Goal: Information Seeking & Learning: Learn about a topic

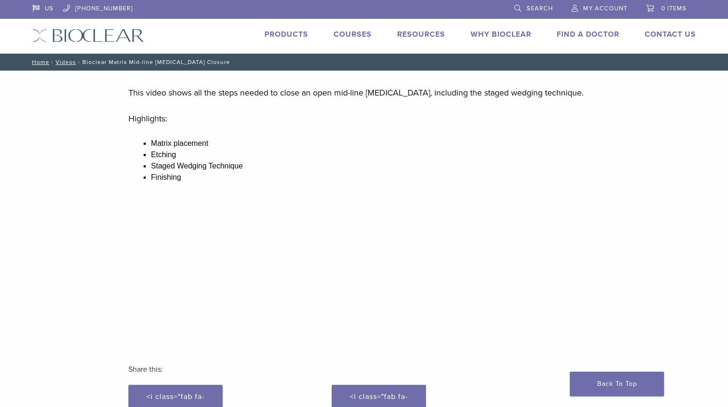
click at [293, 33] on link "Products" at bounding box center [286, 34] width 44 height 9
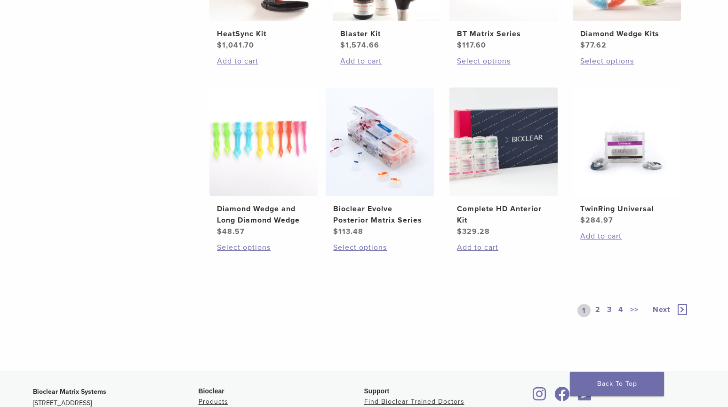
scroll to position [659, 0]
click at [658, 308] on span "Next" at bounding box center [660, 308] width 17 height 9
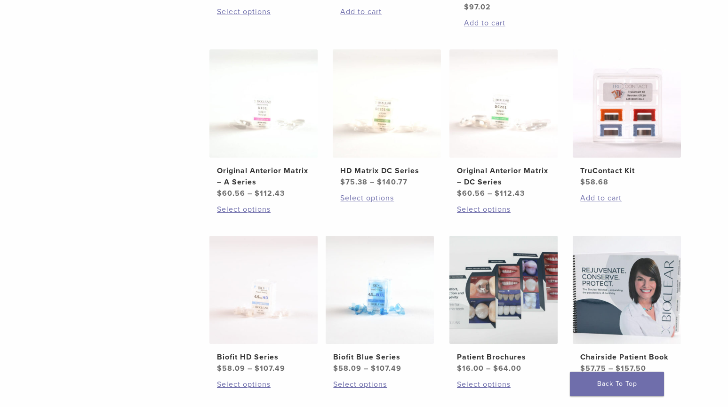
scroll to position [611, 0]
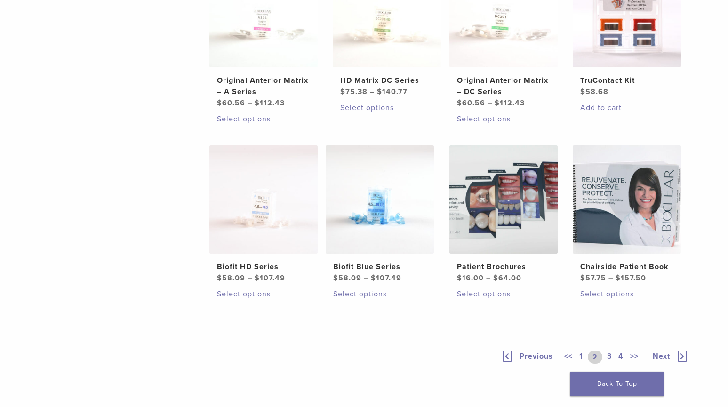
click at [606, 354] on link "3" at bounding box center [609, 356] width 8 height 13
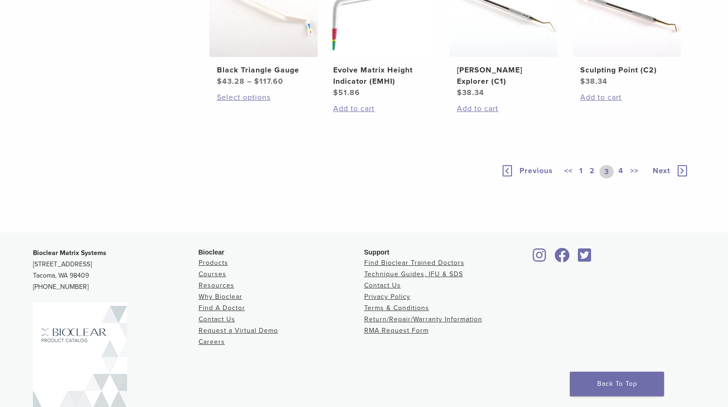
scroll to position [706, 0]
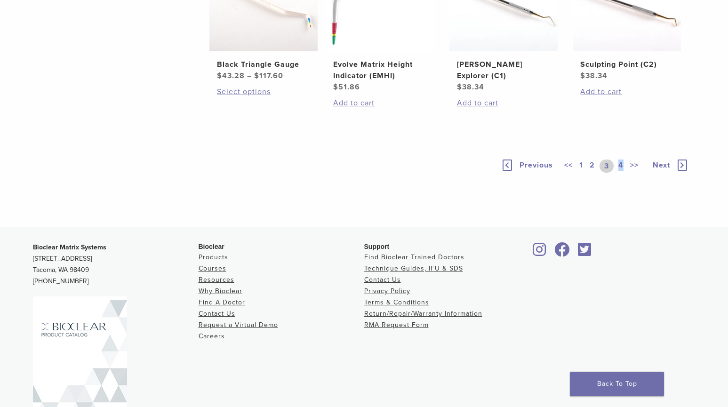
click at [620, 173] on link "4" at bounding box center [620, 165] width 9 height 13
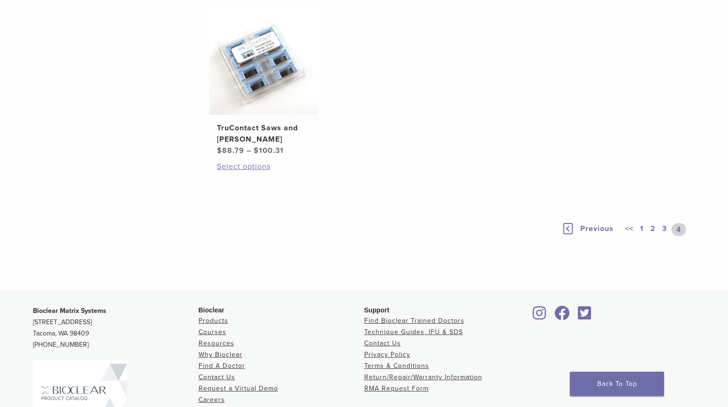
scroll to position [659, 0]
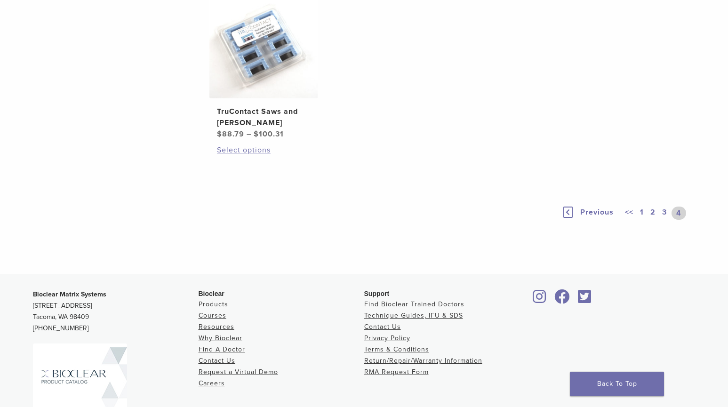
click at [643, 220] on link "1" at bounding box center [642, 212] width 8 height 13
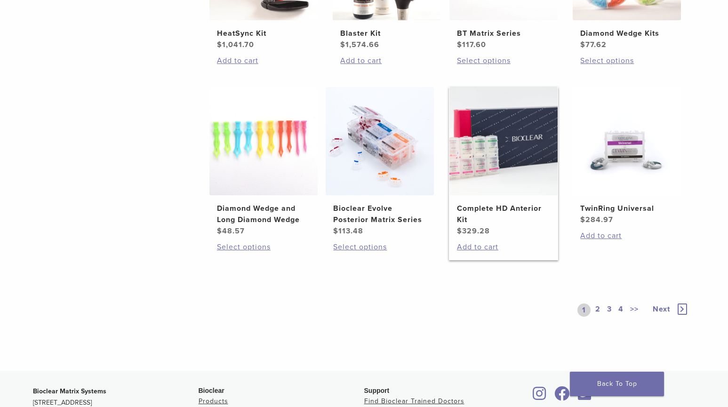
click at [484, 222] on h2 "Complete HD Anterior Kit" at bounding box center [503, 214] width 93 height 23
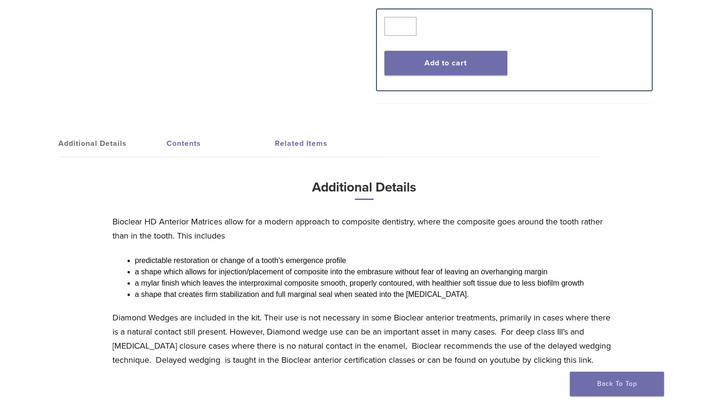
scroll to position [376, 0]
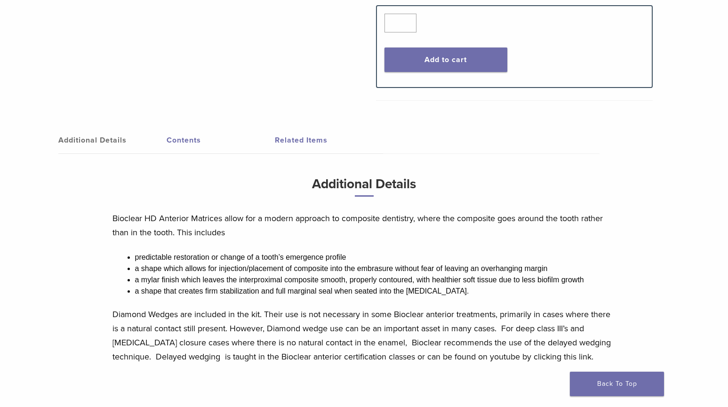
click at [198, 144] on link "Contents" at bounding box center [221, 140] width 108 height 26
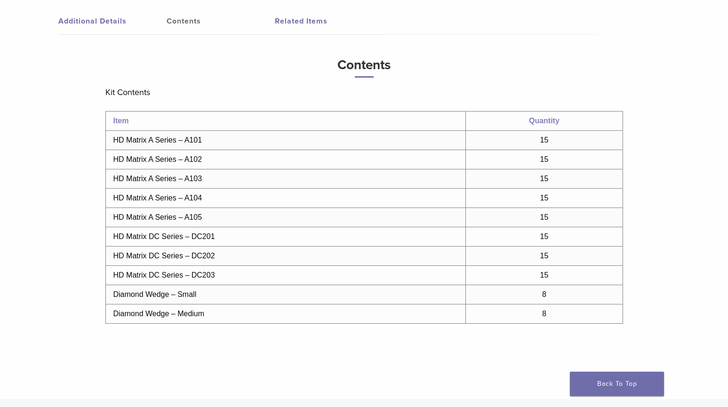
scroll to position [517, 0]
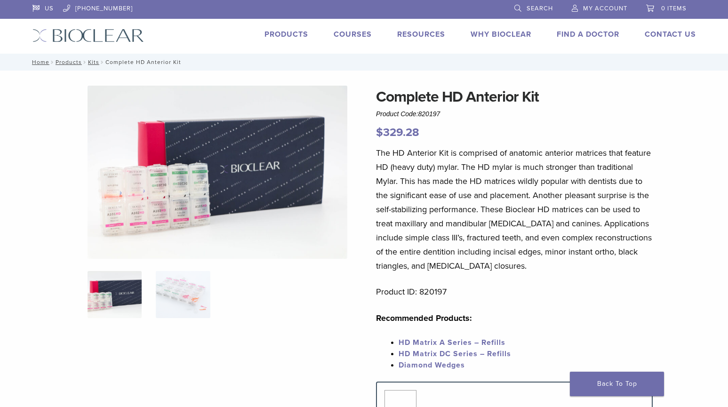
click at [474, 343] on link "HD Matrix A Series – Refills" at bounding box center [451, 342] width 107 height 9
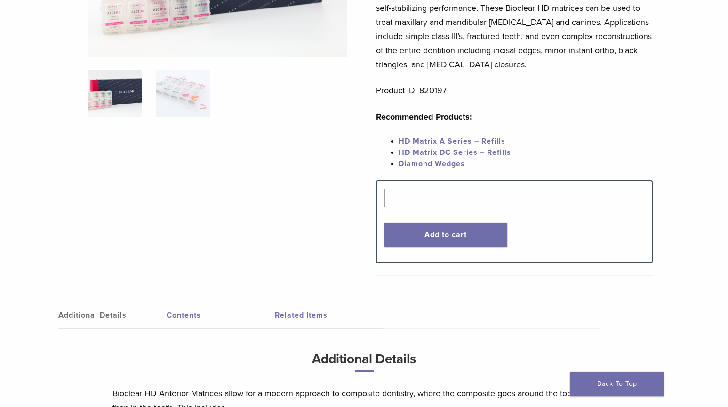
scroll to position [188, 0]
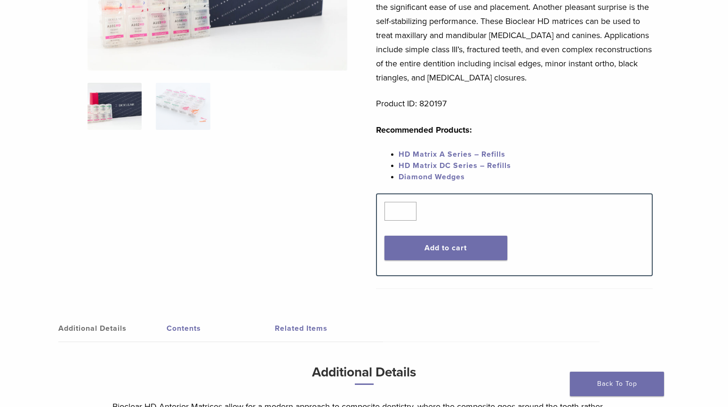
click at [417, 153] on link "HD Matrix A Series – Refills" at bounding box center [451, 154] width 107 height 9
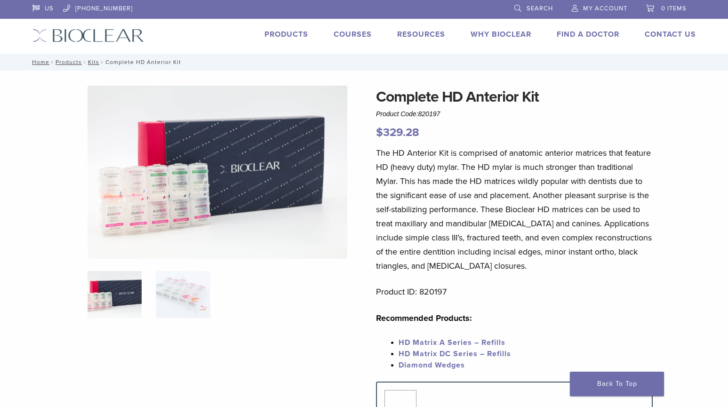
click at [283, 34] on link "Products" at bounding box center [286, 34] width 44 height 9
